Goal: Task Accomplishment & Management: Complete application form

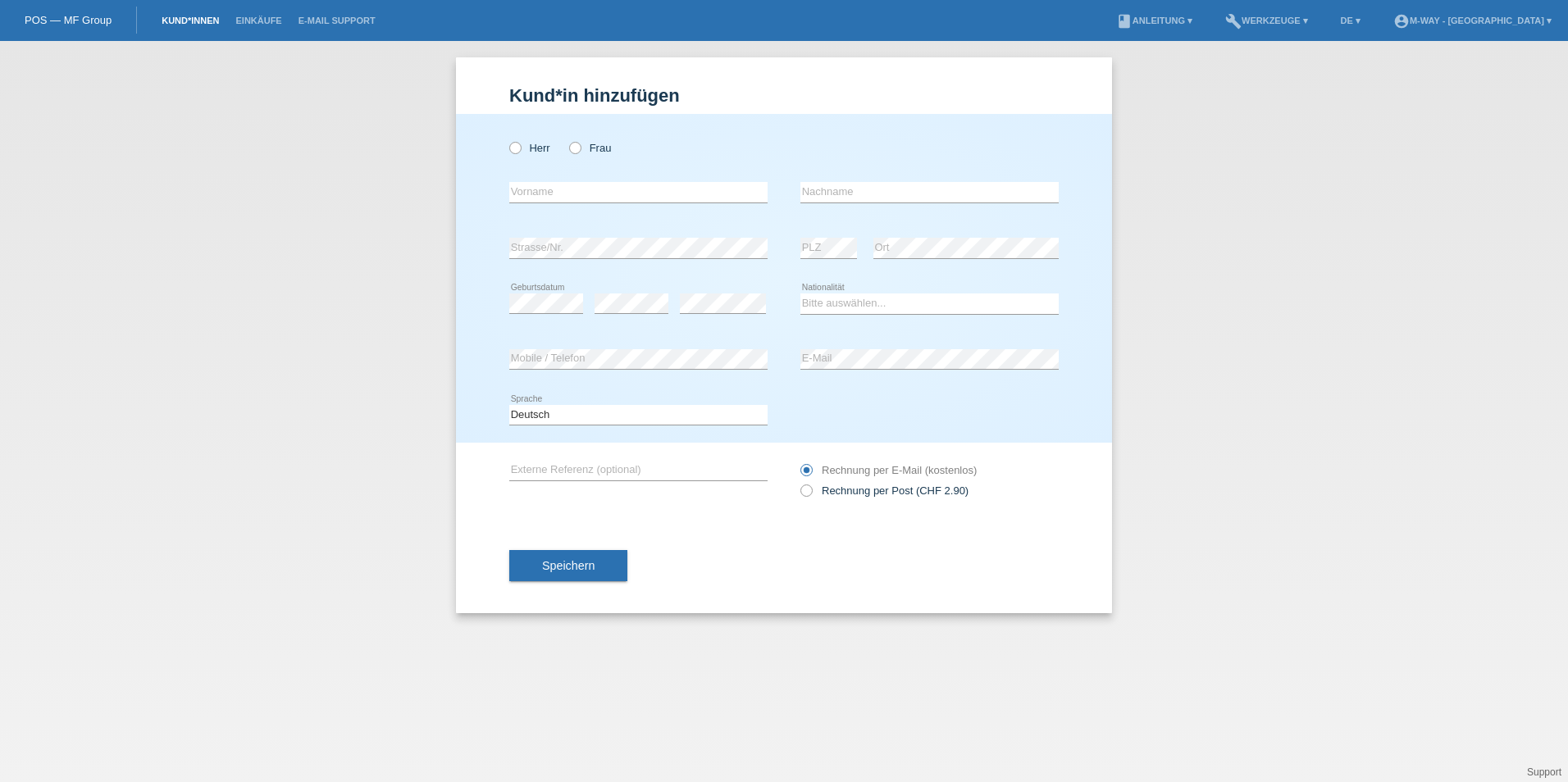
click at [174, 21] on link "Kund*innen" at bounding box center [190, 21] width 74 height 10
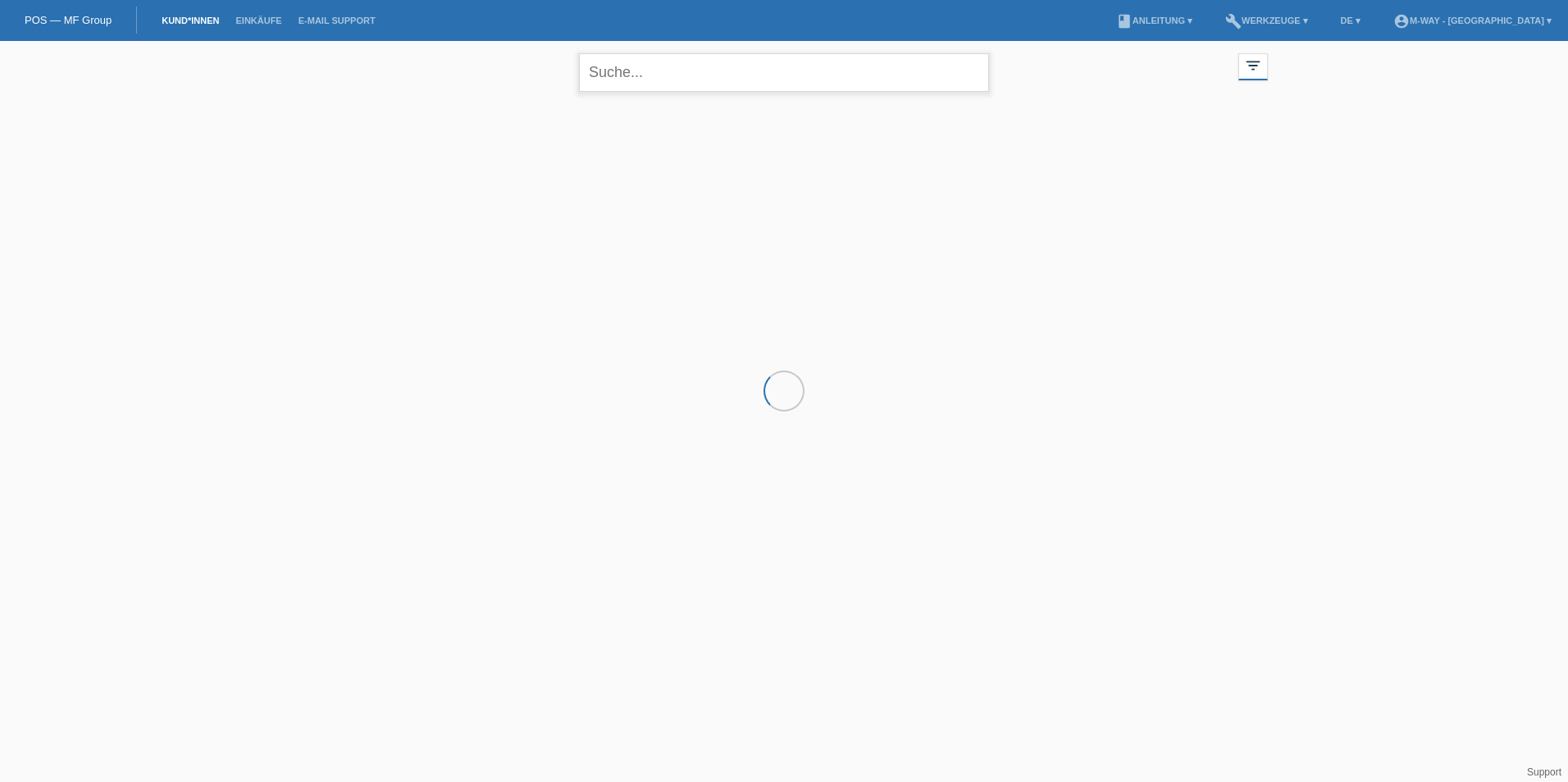
click at [678, 71] on input "text" at bounding box center [784, 72] width 410 height 38
type input "r"
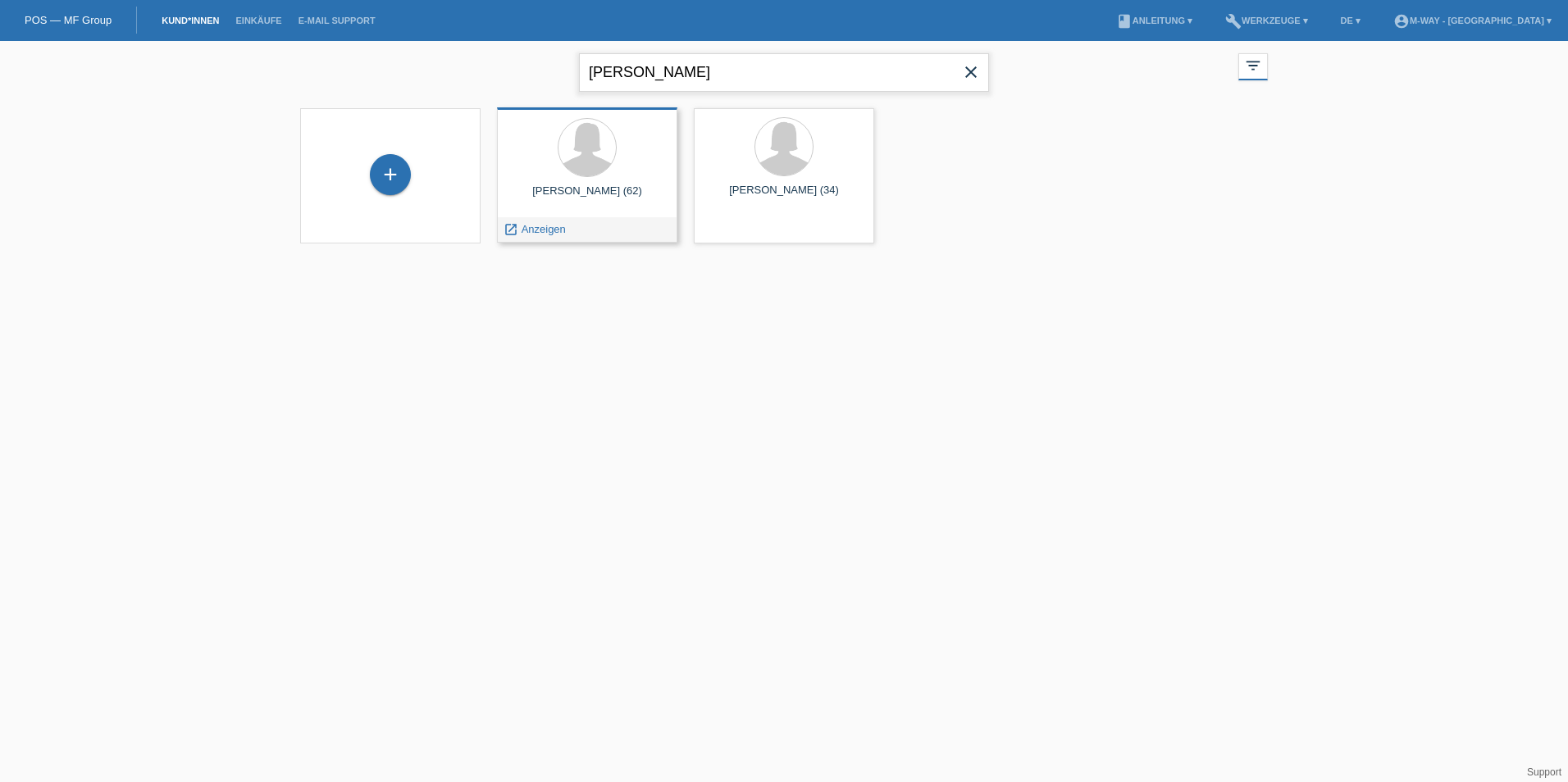
type input "[PERSON_NAME]"
click at [392, 171] on div "+" at bounding box center [390, 174] width 41 height 41
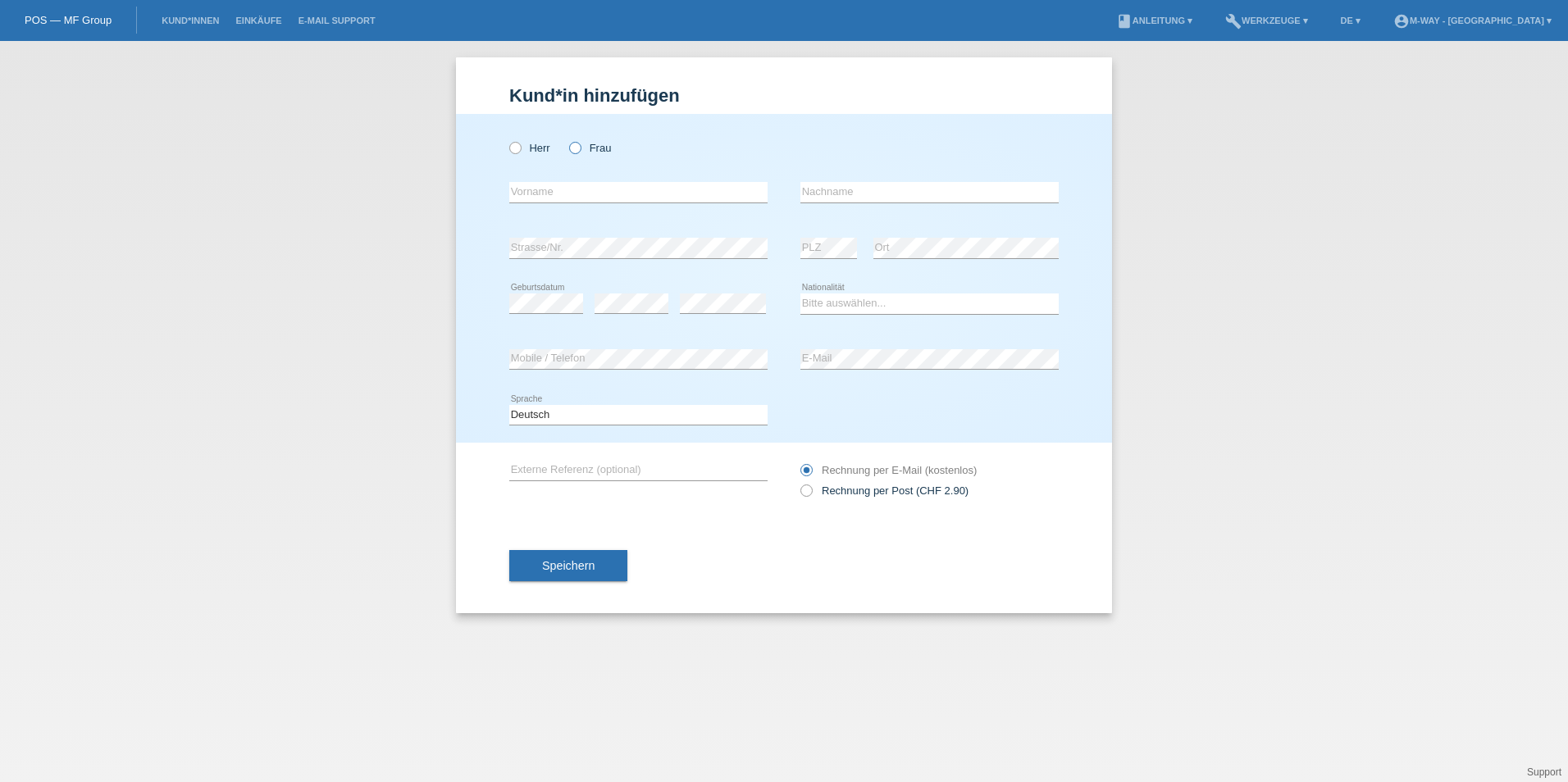
click at [567, 139] on icon at bounding box center [567, 139] width 0 height 0
click at [577, 145] on input "Frau" at bounding box center [574, 147] width 11 height 11
radio input "true"
click at [565, 192] on input "text" at bounding box center [638, 192] width 258 height 21
type input "[PERSON_NAME]"
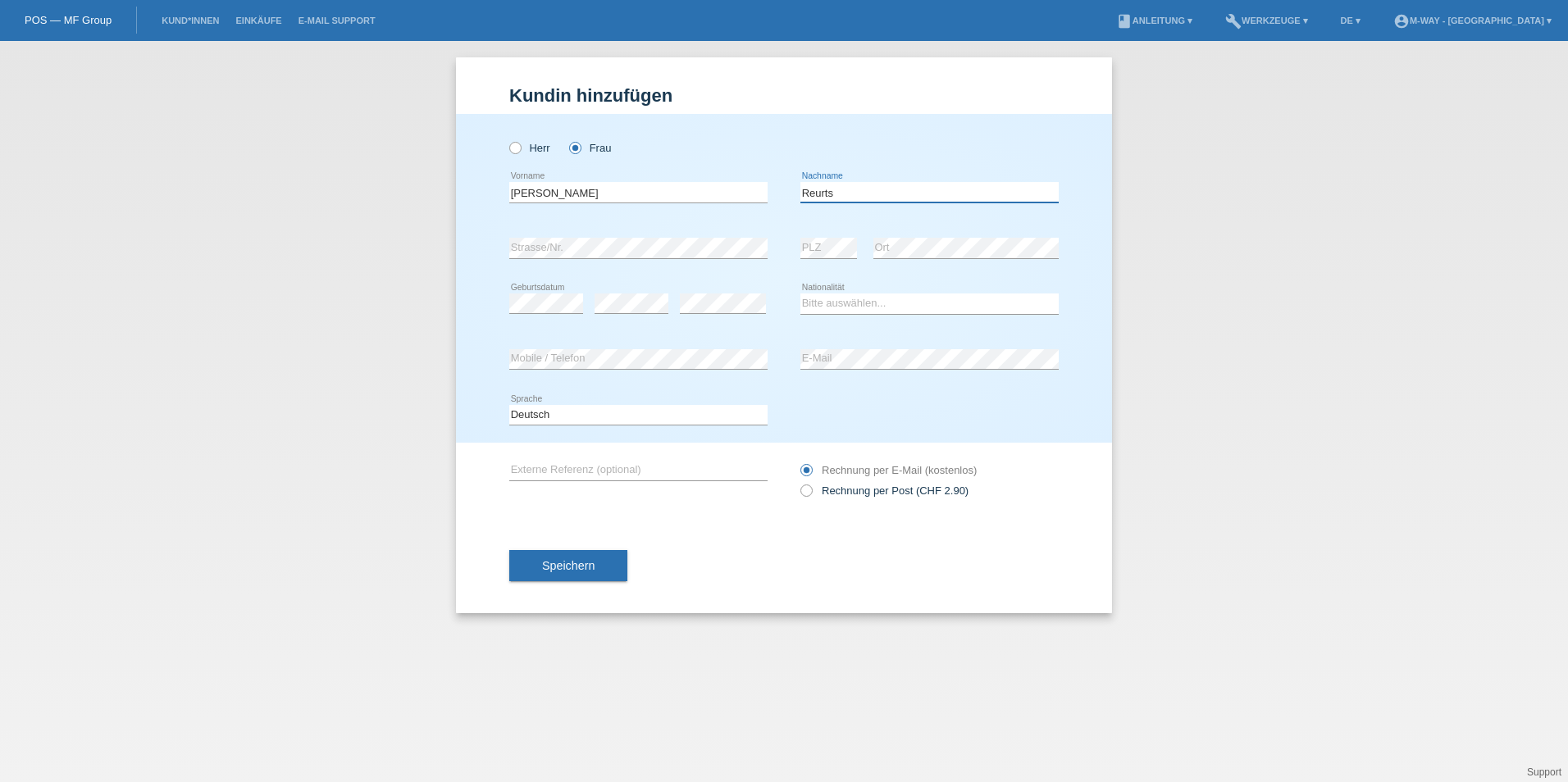
type input "Reurts"
click at [805, 308] on select "Bitte auswählen... Schweiz Deutschland Liechtenstein Österreich ------------ Af…" at bounding box center [929, 304] width 258 height 20
select select "CH"
click at [801, 294] on select "Bitte auswählen... Schweiz Deutschland Liechtenstein Österreich ------------ Af…" at bounding box center [929, 304] width 258 height 20
click at [557, 549] on div "Speichern" at bounding box center [784, 566] width 549 height 95
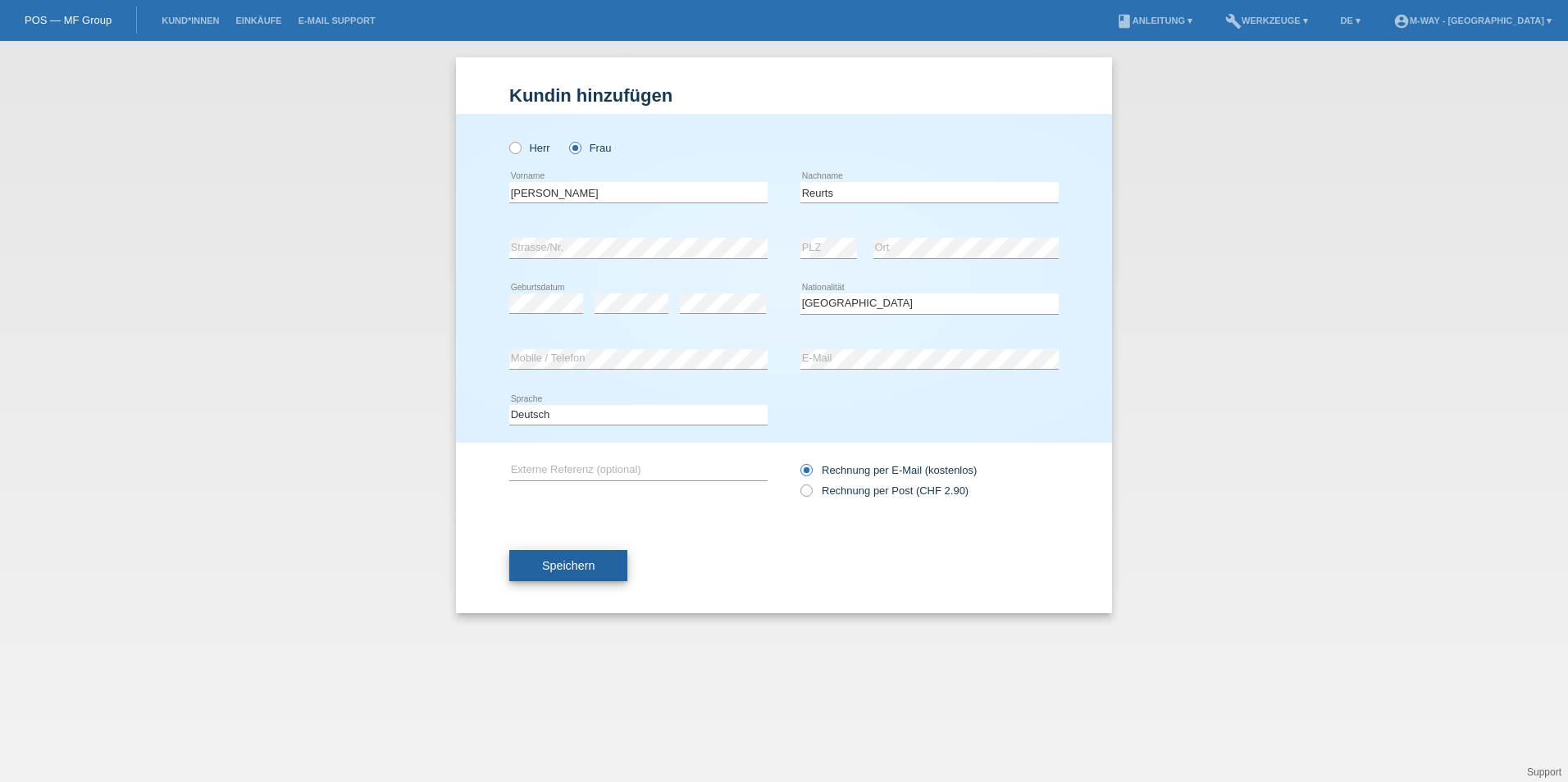
click at [555, 560] on span "Speichern" at bounding box center [568, 566] width 52 height 13
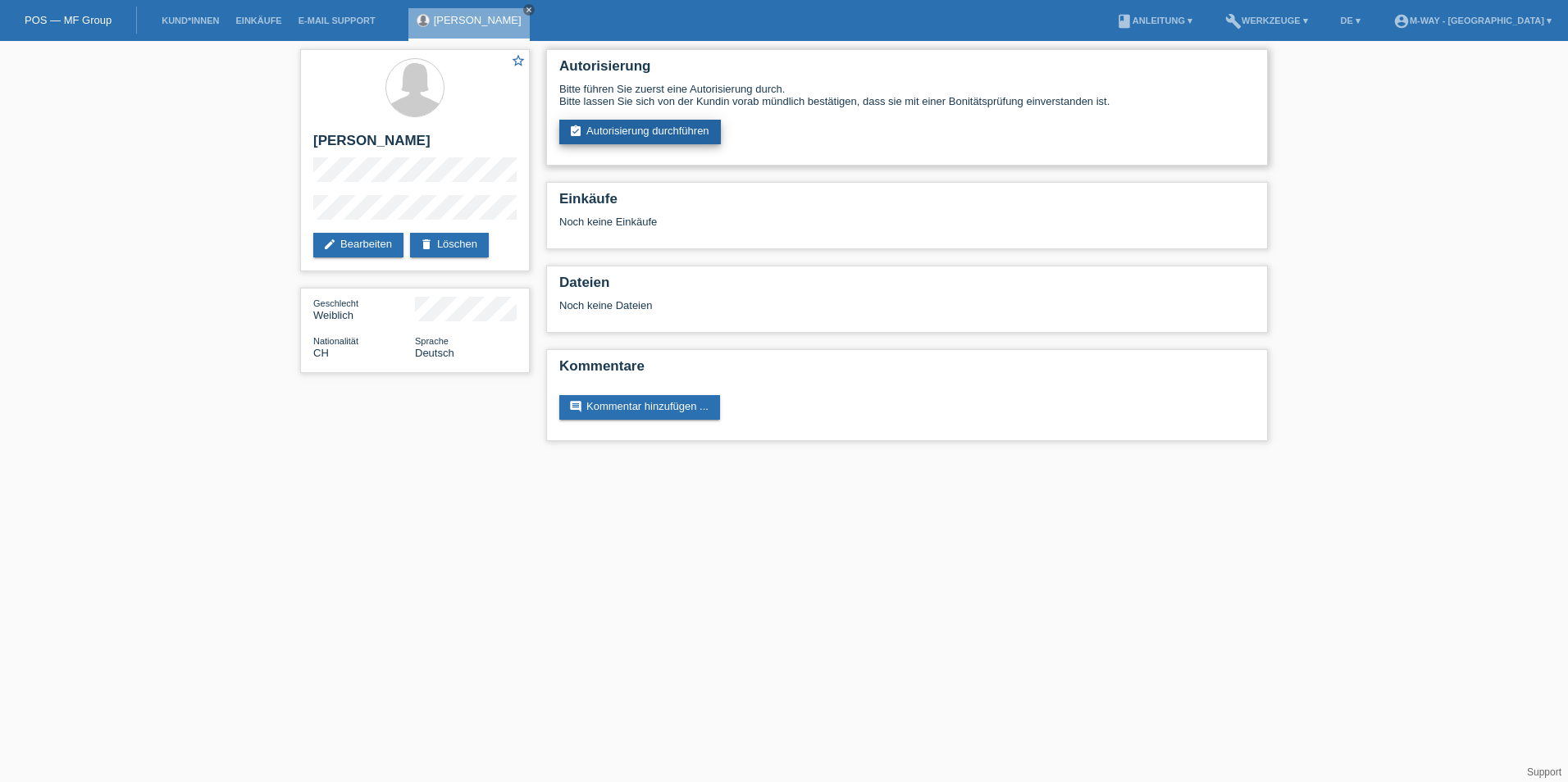
click at [639, 140] on link "assignment_turned_in Autorisierung durchführen" at bounding box center [640, 132] width 162 height 25
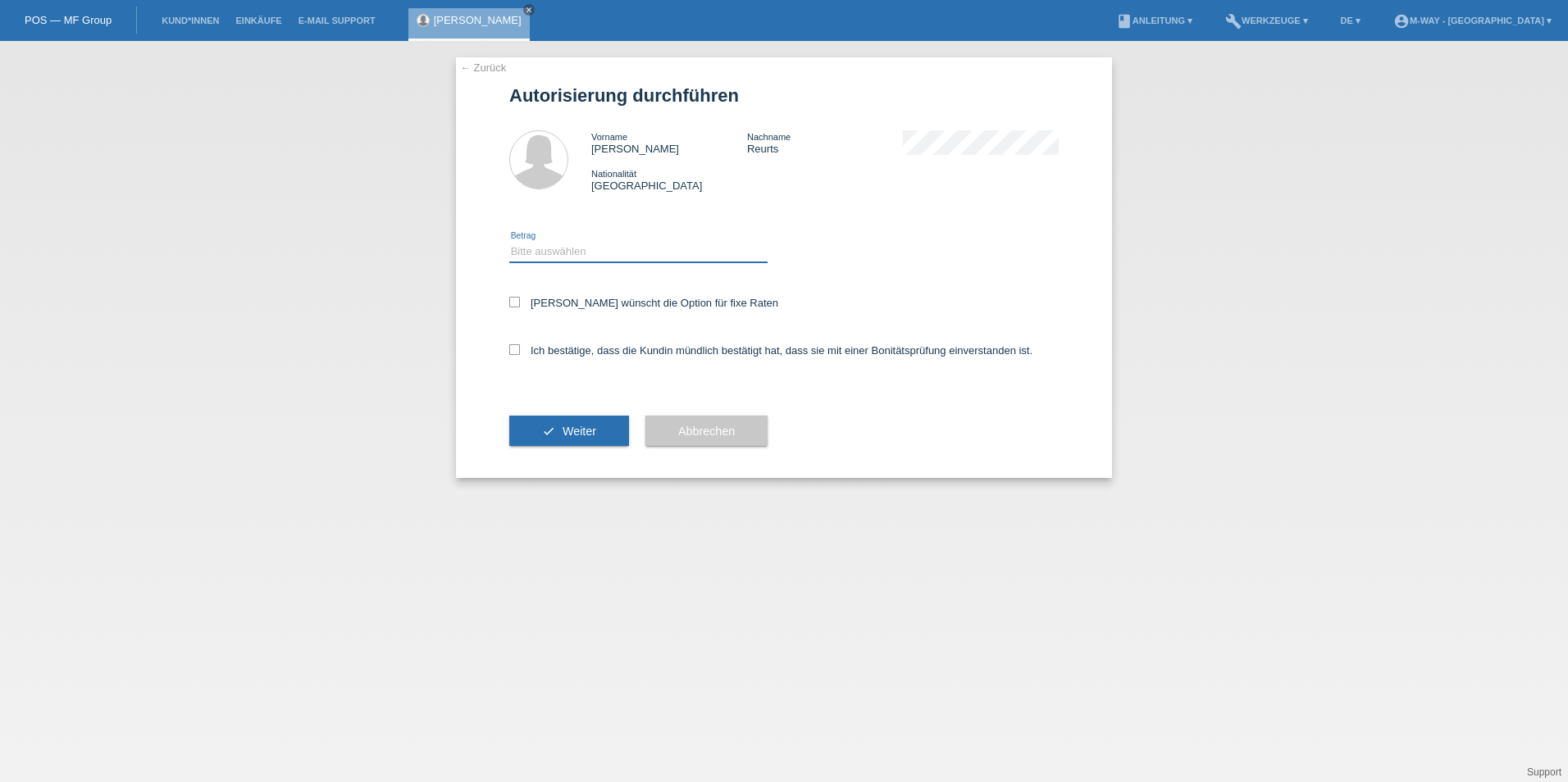
click at [593, 256] on select "Bitte auswählen CHF 1.00 - CHF 499.00 CHF 500.00 - CHF 1'999.00 CHF 2'000.00 - …" at bounding box center [638, 252] width 258 height 20
select select "2"
click at [509, 242] on select "Bitte auswählen CHF 1.00 - CHF 499.00 CHF 500.00 - CHF 1'999.00 CHF 2'000.00 - …" at bounding box center [638, 252] width 258 height 20
drag, startPoint x: 518, startPoint y: 299, endPoint x: 519, endPoint y: 315, distance: 16.0
click at [518, 303] on icon at bounding box center [514, 302] width 11 height 11
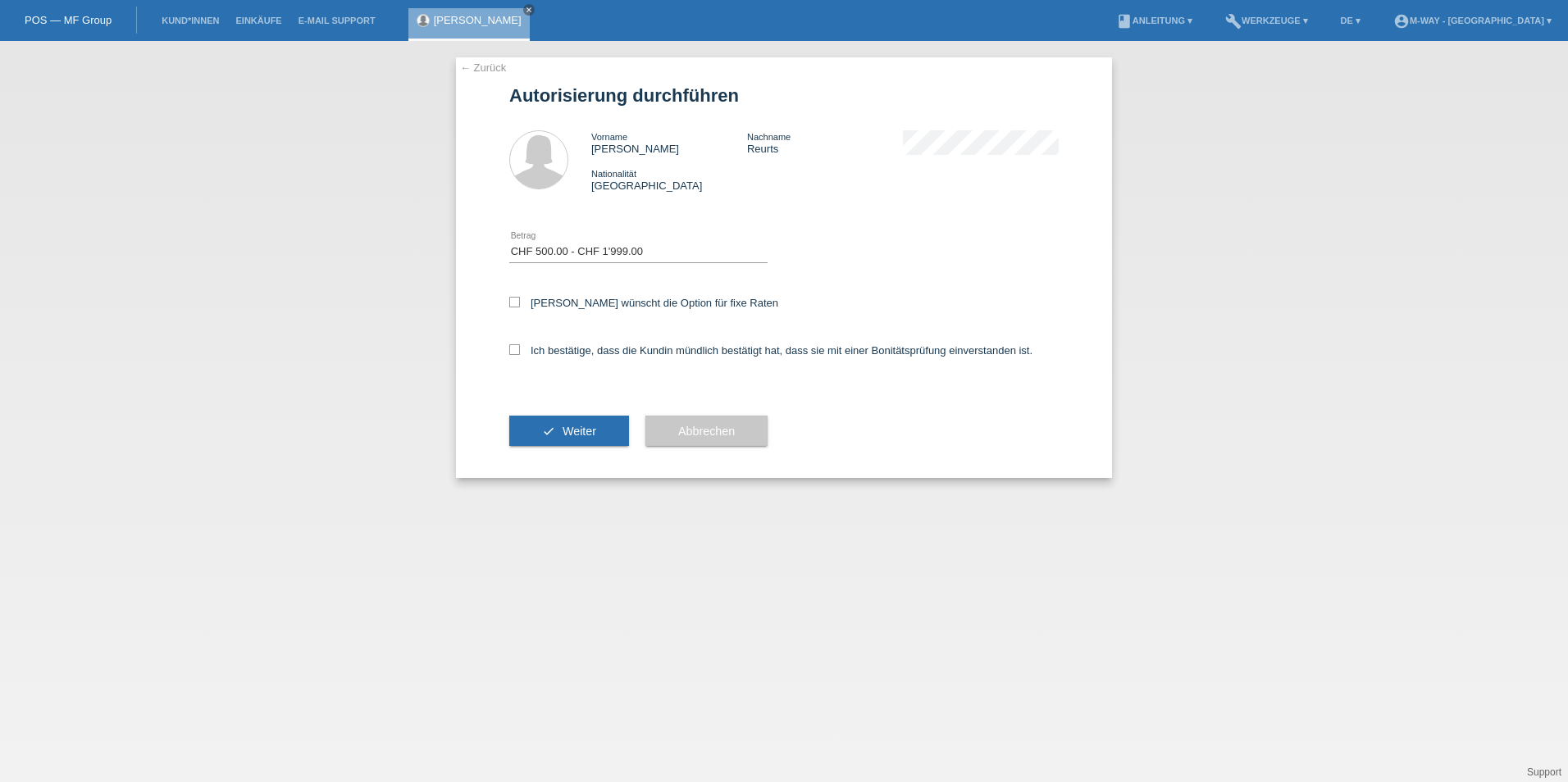
click at [518, 303] on input "[PERSON_NAME] wünscht die Option für fixe Raten" at bounding box center [514, 302] width 11 height 11
checkbox input "true"
click at [514, 351] on icon at bounding box center [514, 349] width 11 height 11
click at [514, 351] on input "Ich bestätige, dass die Kundin mündlich bestätigt hat, dass sie mit einer Bonit…" at bounding box center [514, 349] width 11 height 11
checkbox input "true"
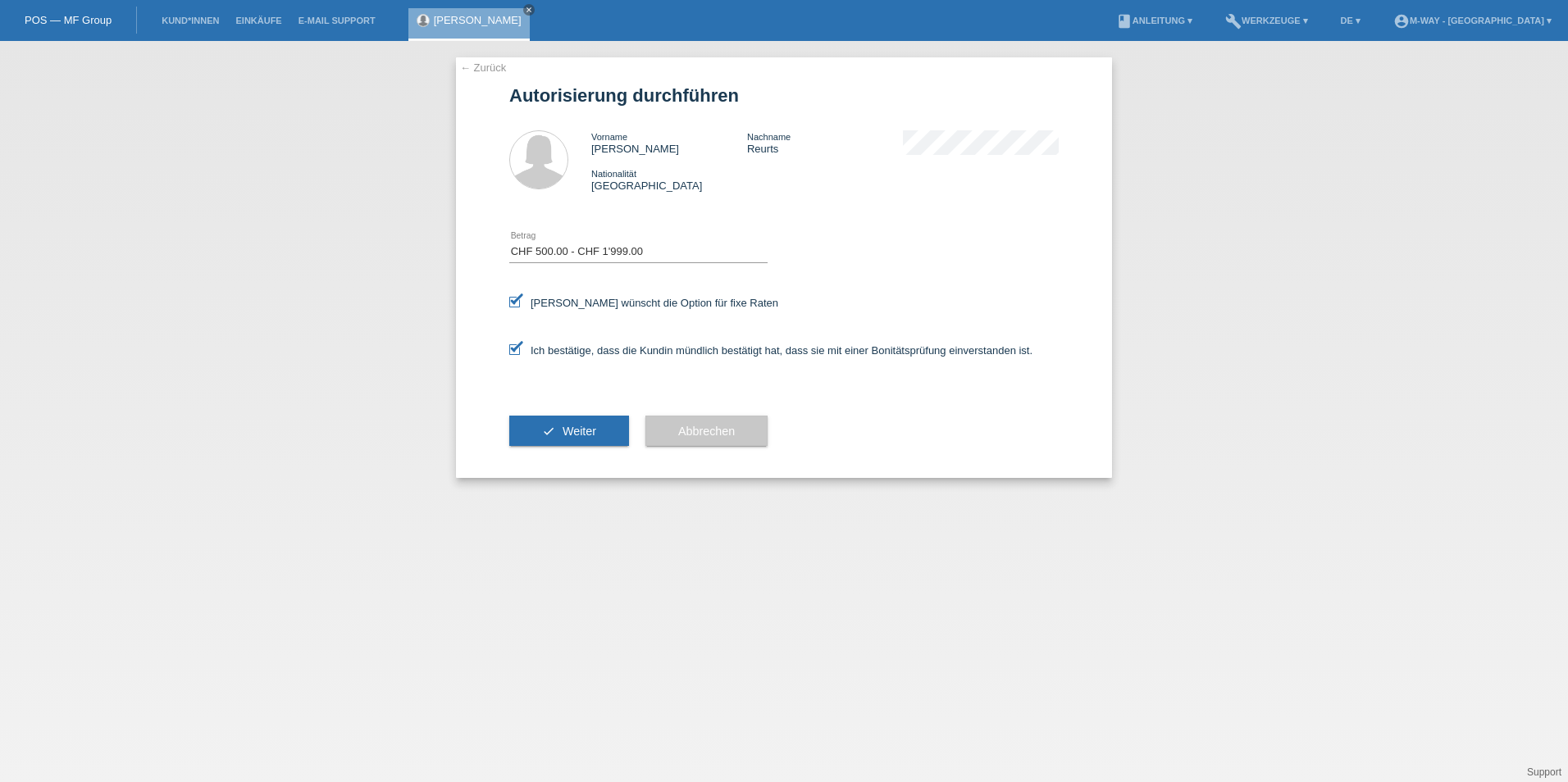
click at [601, 428] on button "check Weiter" at bounding box center [569, 431] width 119 height 32
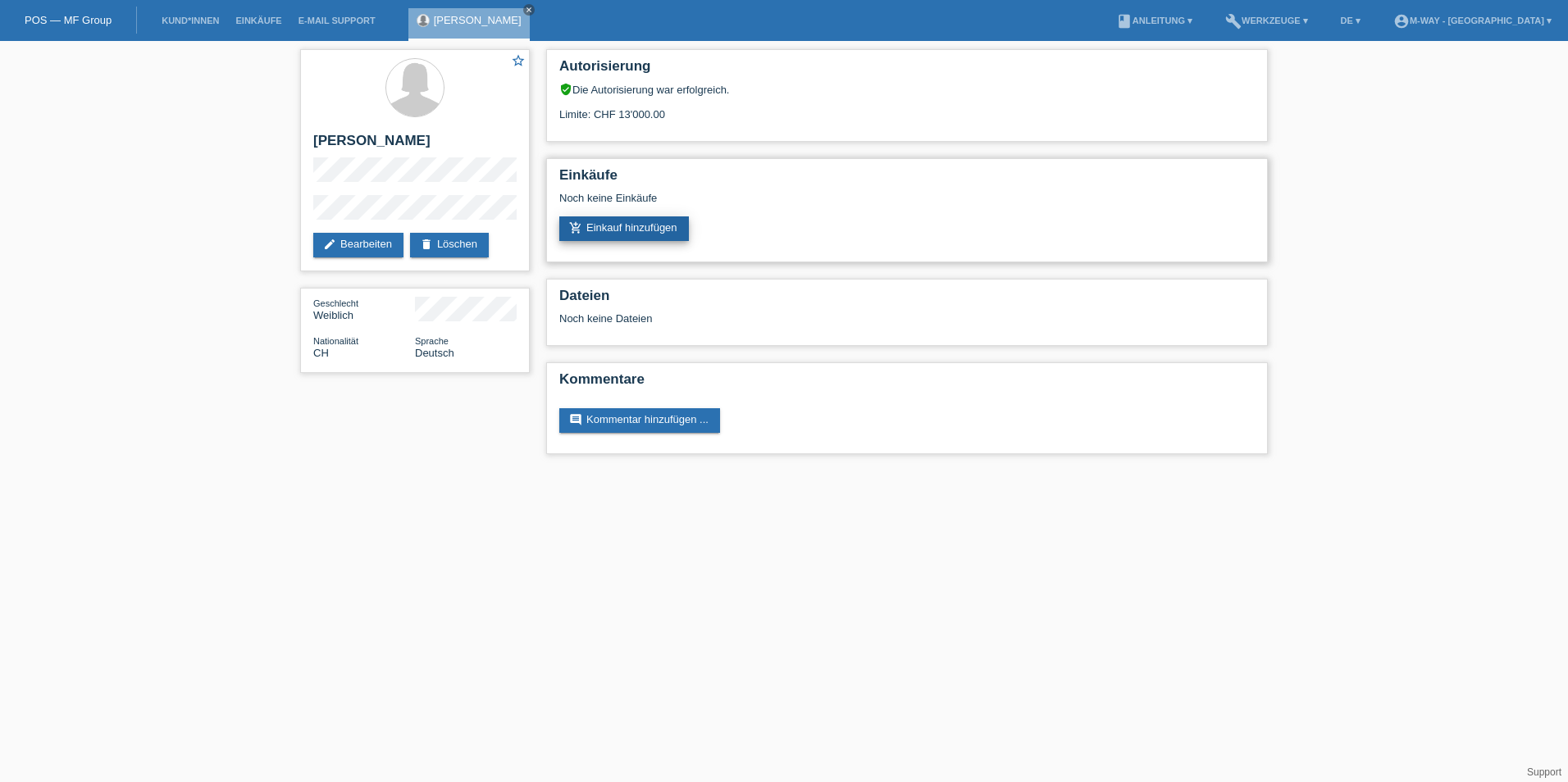
click at [608, 223] on link "add_shopping_cart Einkauf hinzufügen" at bounding box center [624, 229] width 129 height 25
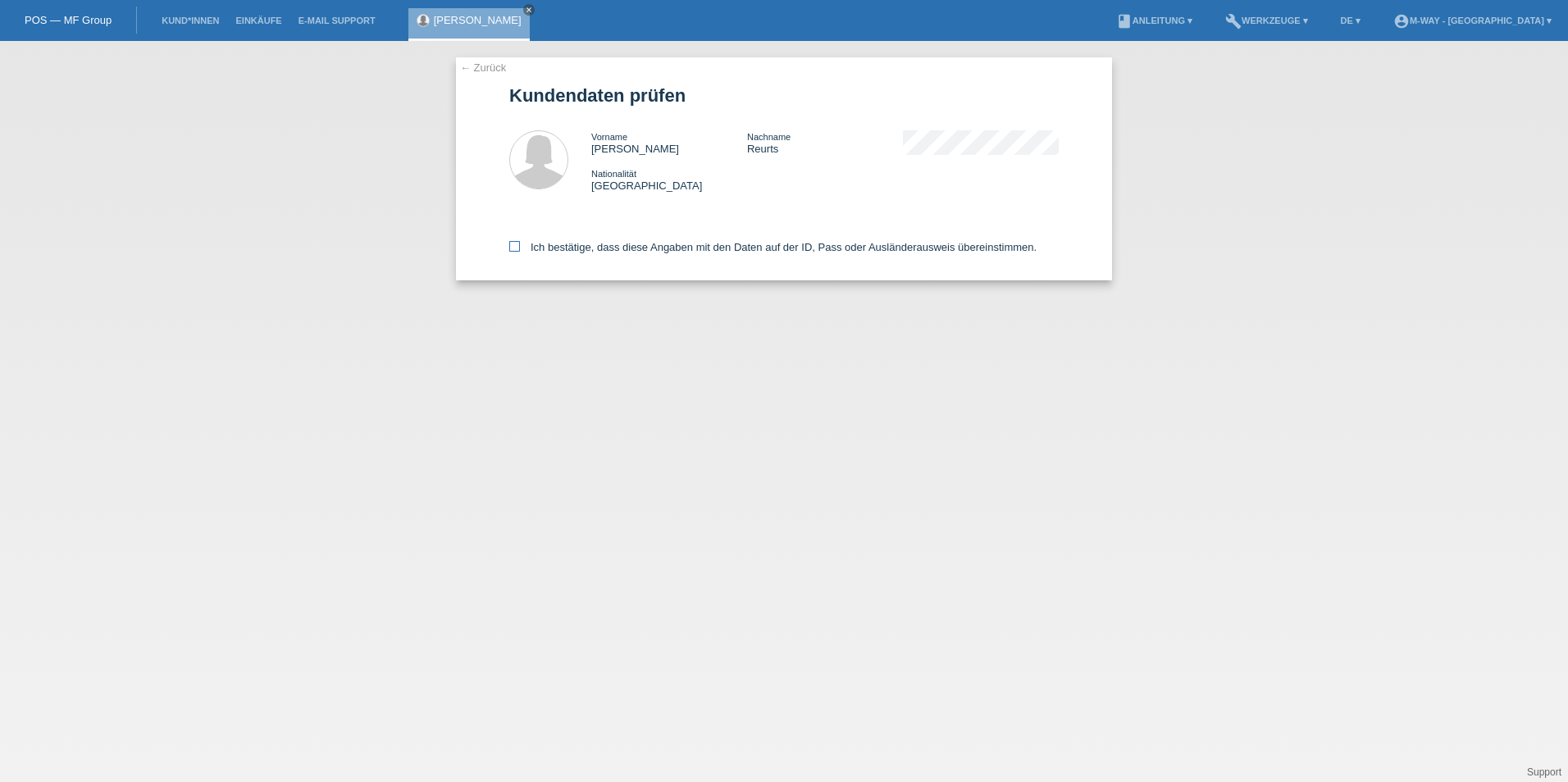
click at [514, 245] on icon at bounding box center [514, 246] width 11 height 11
click at [514, 245] on input "Ich bestätige, dass diese Angaben mit den Daten auf der ID, Pass oder Ausländer…" at bounding box center [514, 246] width 11 height 11
checkbox input "true"
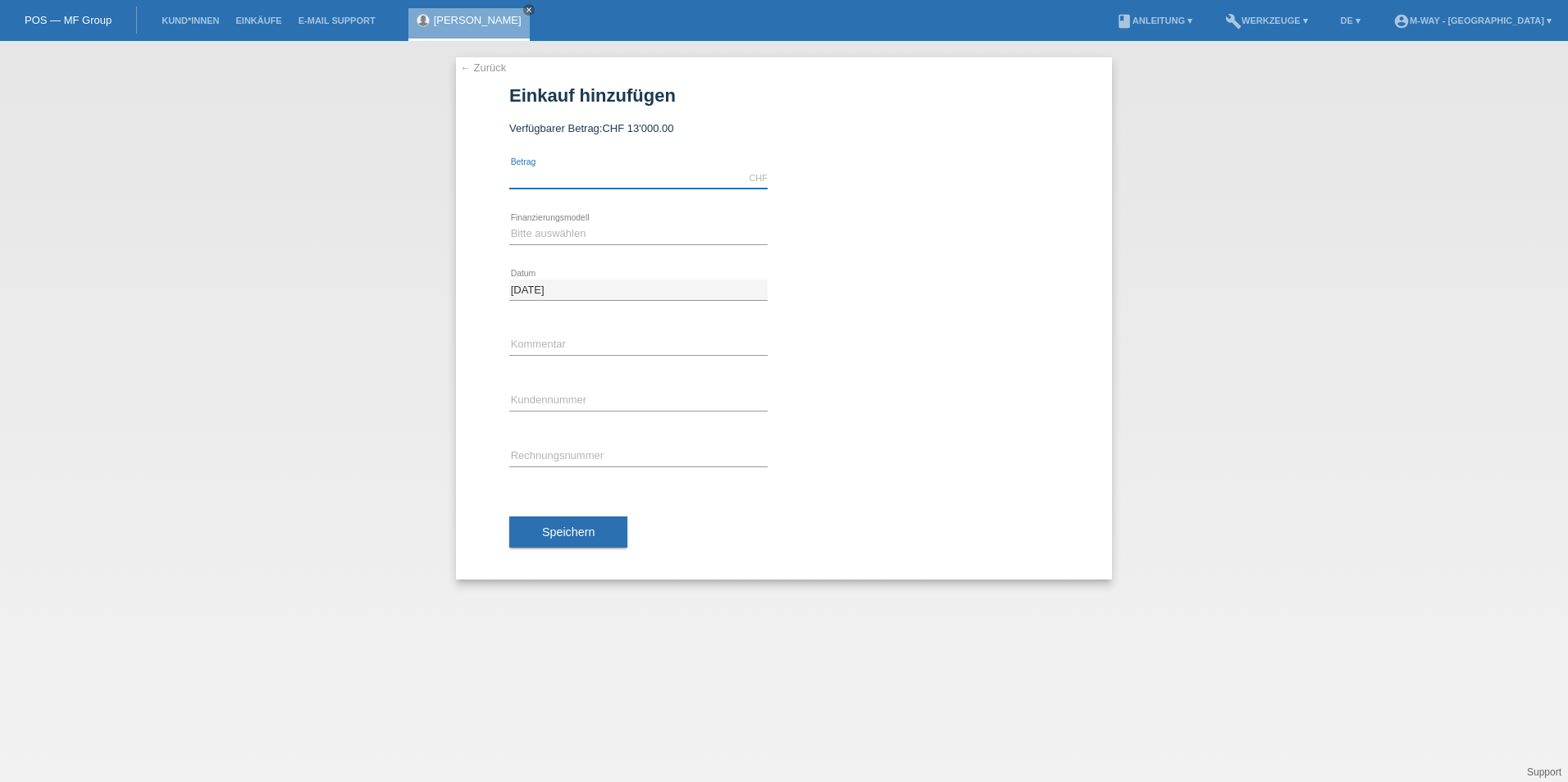
click at [585, 174] on input "text" at bounding box center [638, 178] width 258 height 21
type input "1389.60"
click at [545, 221] on div "Bitte auswählen Fixe Raten Kauf auf Rechnung mit Teilzahlungsoption error Finan…" at bounding box center [638, 234] width 258 height 56
click at [543, 230] on select "Bitte auswählen Fixe Raten Kauf auf Rechnung mit Teilzahlungsoption" at bounding box center [638, 234] width 258 height 20
select select "77"
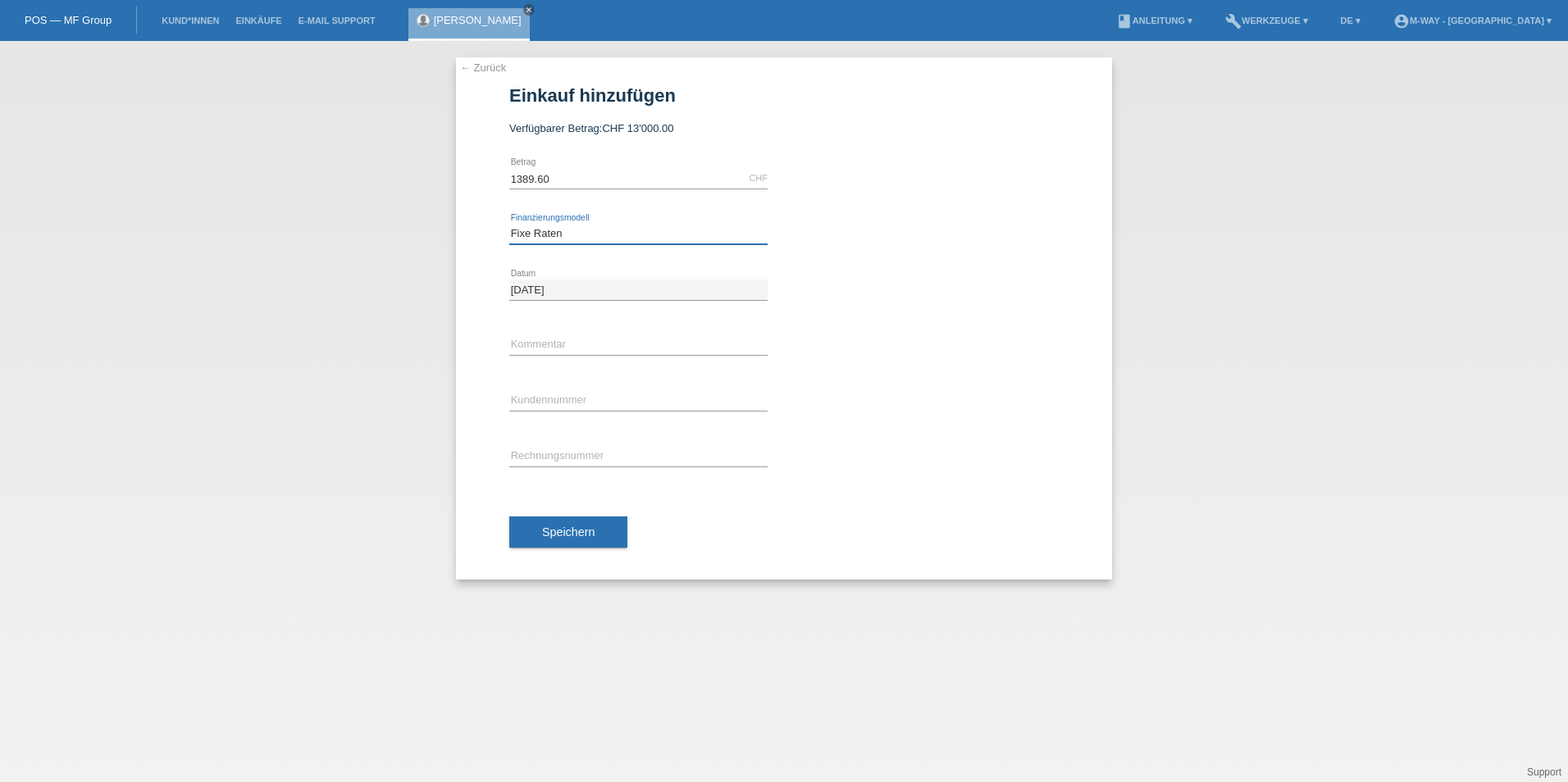
click at [509, 224] on select "Bitte auswählen Fixe Raten Kauf auf Rechnung mit Teilzahlungsoption" at bounding box center [638, 234] width 258 height 20
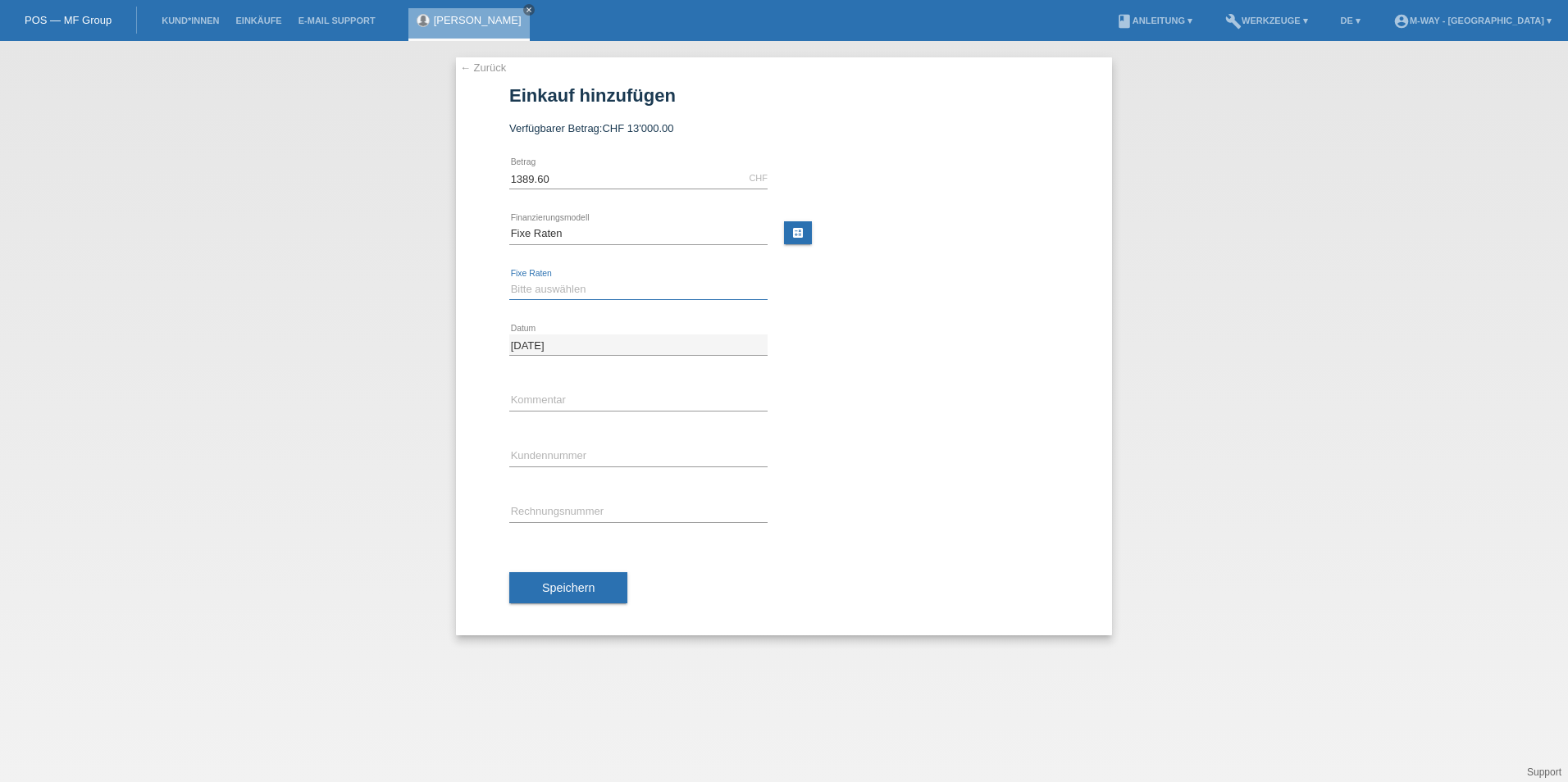
click at [533, 282] on select "Bitte auswählen 4 Raten 5 Raten 6 Raten 7 Raten 8 Raten 9 Raten 10 Raten 11 Rat…" at bounding box center [638, 289] width 258 height 20
select select "172"
click at [509, 279] on select "Bitte auswählen 4 Raten 5 Raten 6 Raten 7 Raten 8 Raten 9 Raten 10 Raten 11 Rat…" at bounding box center [638, 289] width 258 height 20
click at [555, 461] on input "text" at bounding box center [638, 456] width 258 height 21
type input "K420460"
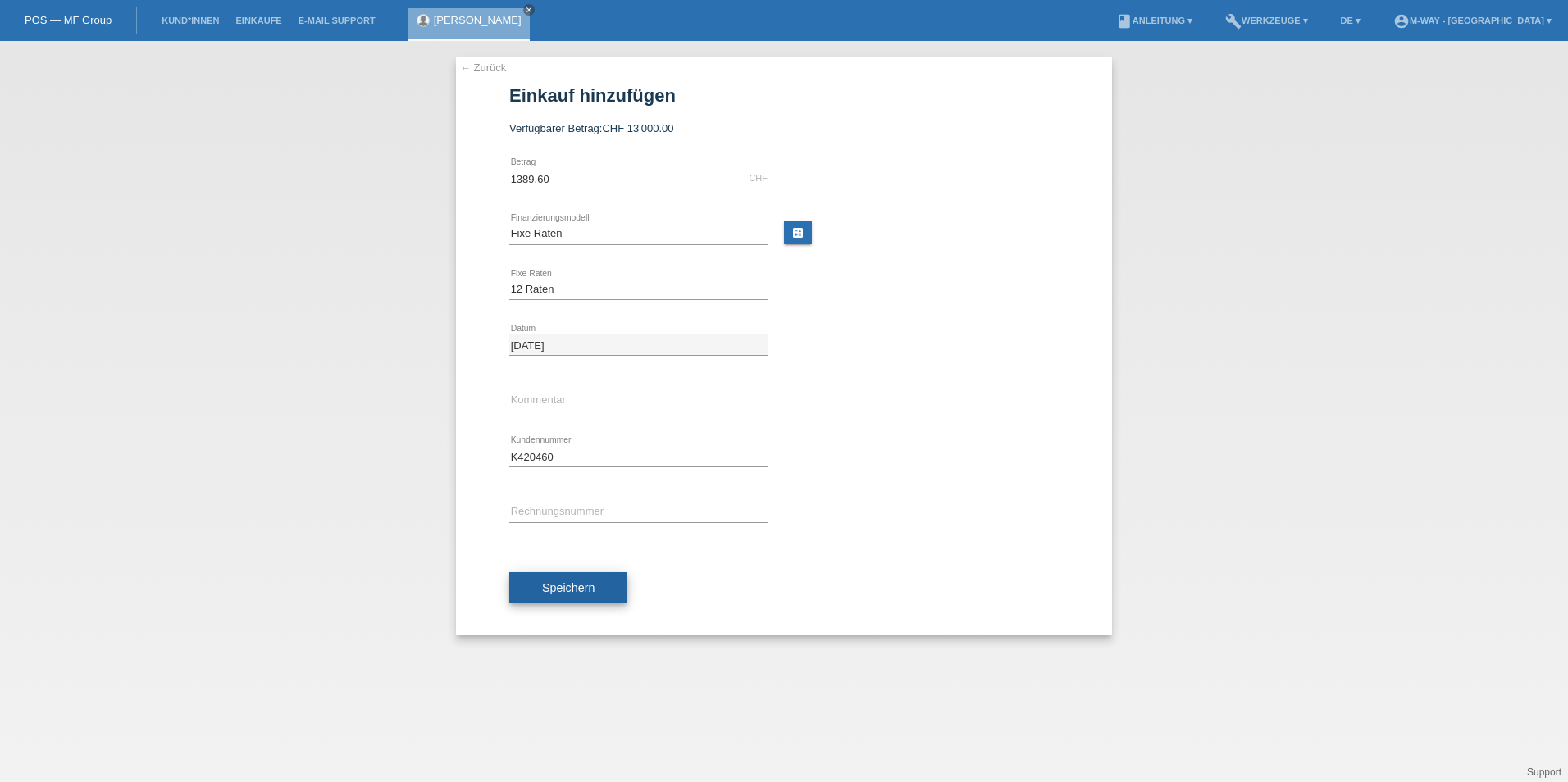
click at [560, 582] on span "Speichern" at bounding box center [568, 588] width 52 height 13
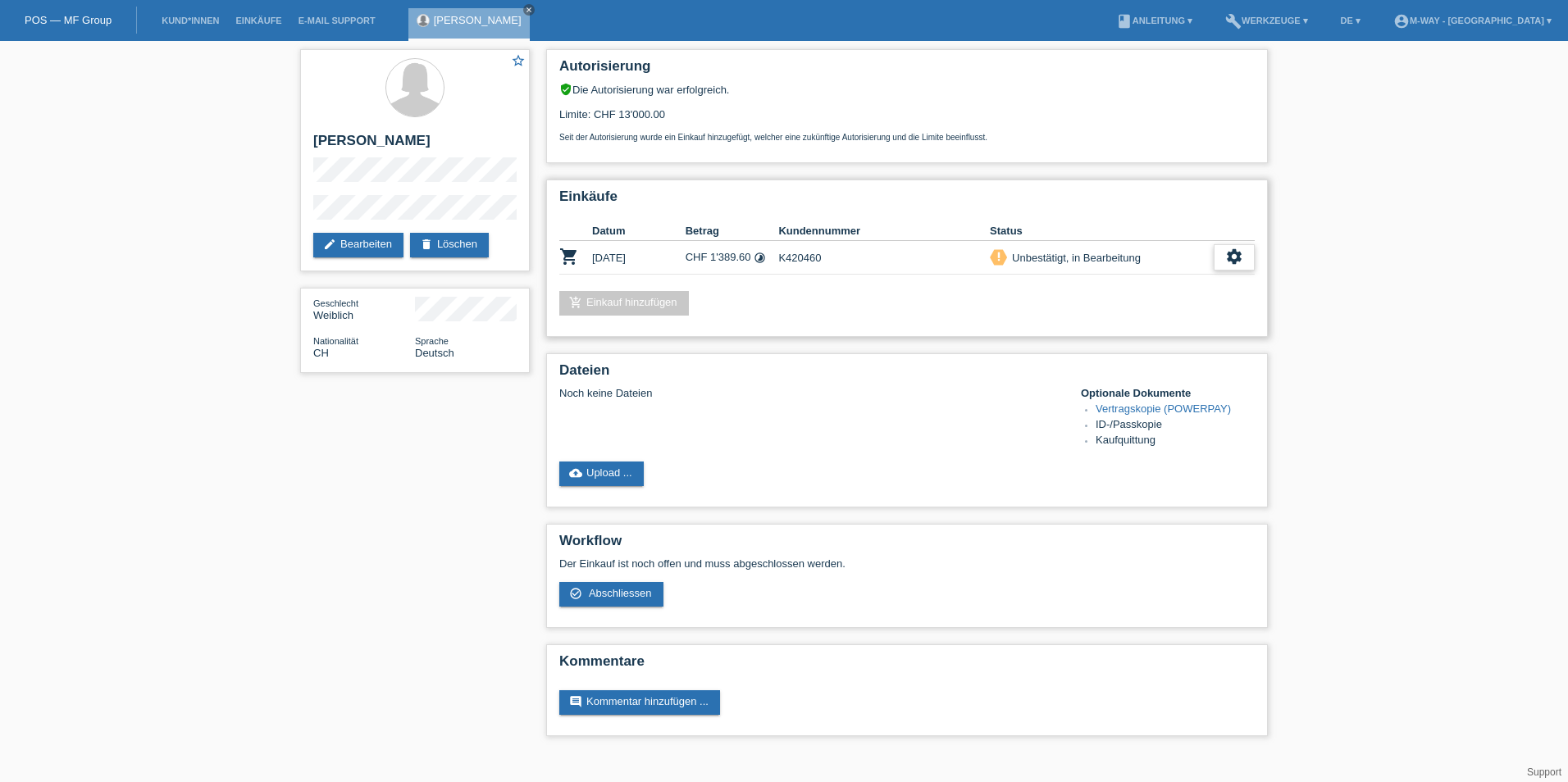
click at [1233, 256] on icon "settings" at bounding box center [1234, 257] width 18 height 18
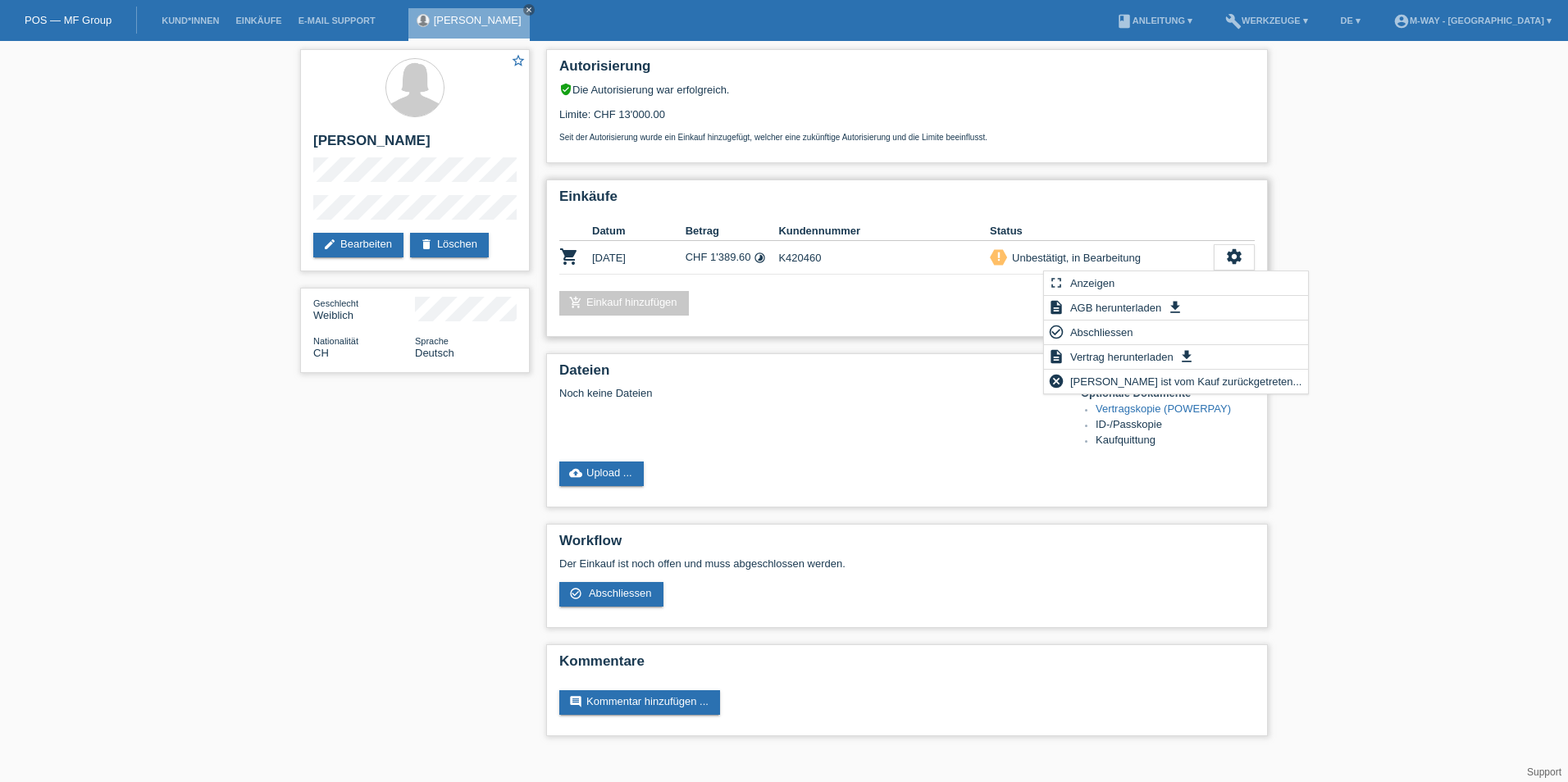
click at [996, 295] on div "add_shopping_cart Einkauf hinzufügen" at bounding box center [907, 304] width 695 height 25
drag, startPoint x: 838, startPoint y: 312, endPoint x: 782, endPoint y: 326, distance: 57.7
click at [835, 314] on div "add_shopping_cart Einkauf hinzufügen" at bounding box center [907, 304] width 695 height 25
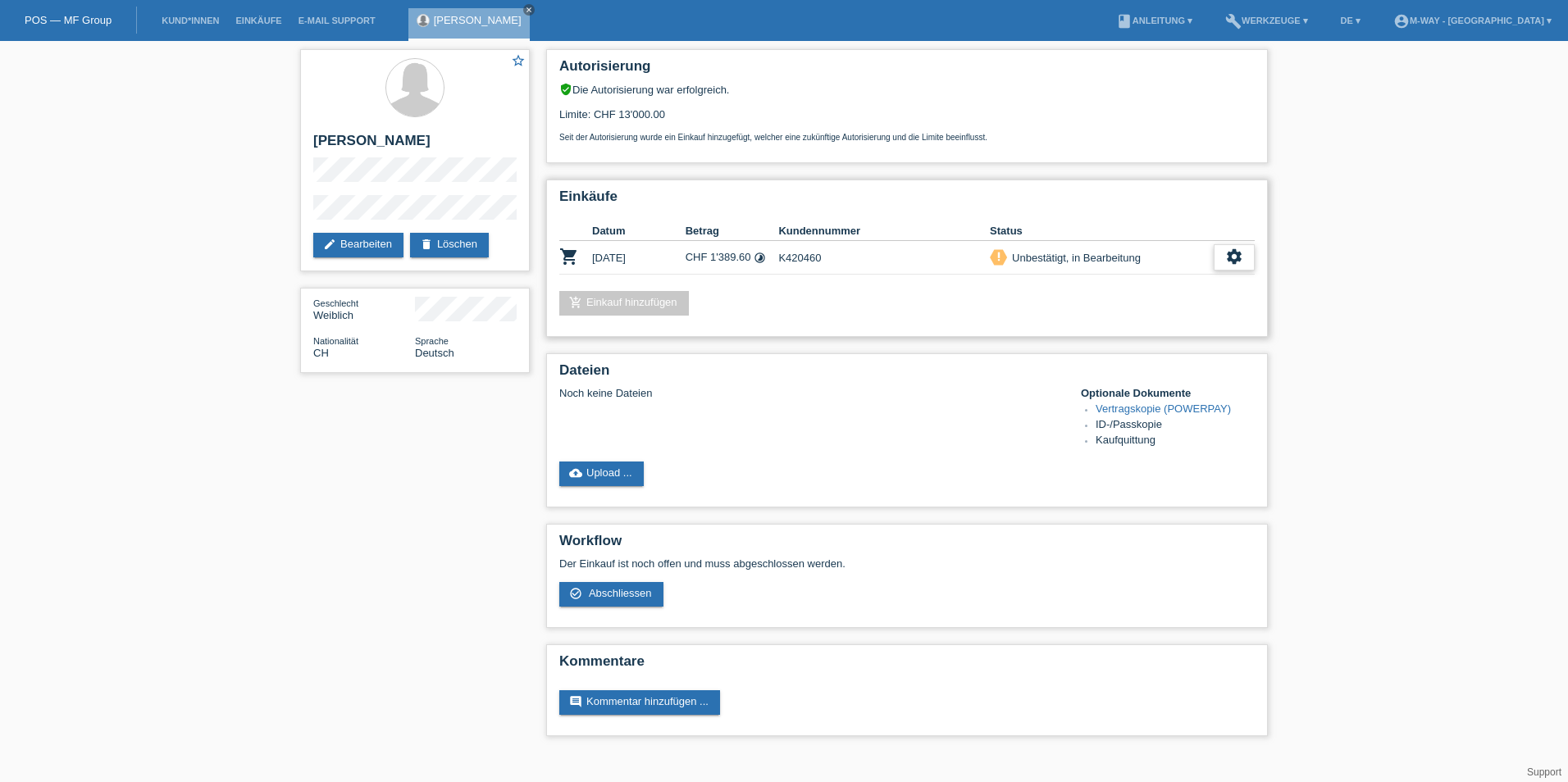
click at [1236, 255] on icon "settings" at bounding box center [1234, 257] width 18 height 18
click at [1105, 335] on span "Abschliessen" at bounding box center [1102, 333] width 68 height 20
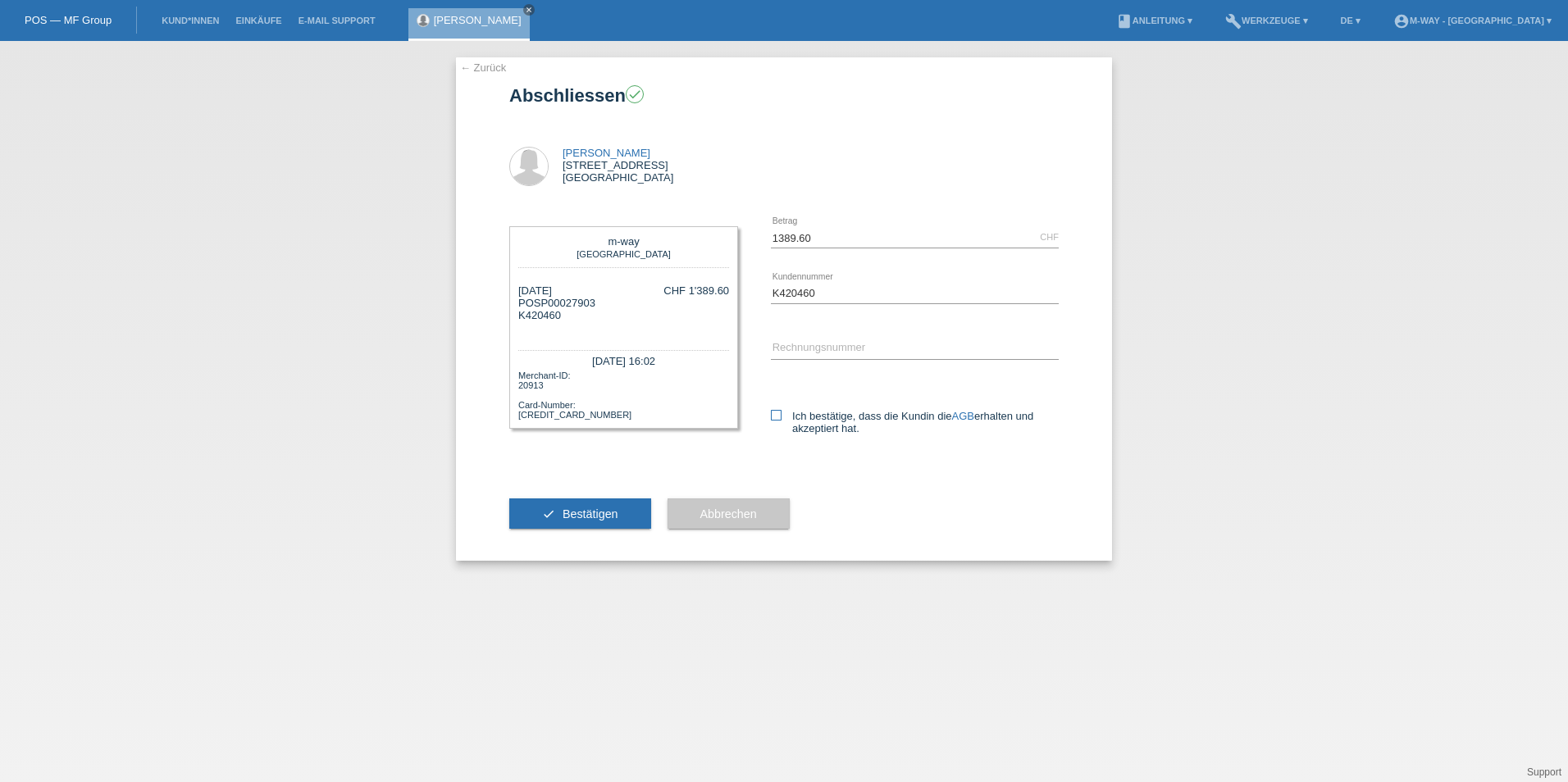
click at [781, 420] on icon at bounding box center [776, 415] width 11 height 11
click at [781, 420] on input "Ich bestätige, dass die Kundin die AGB erhalten und akzeptiert hat." at bounding box center [776, 415] width 11 height 11
checkbox input "true"
click at [964, 411] on link "AGB" at bounding box center [963, 415] width 22 height 12
